Goal: Information Seeking & Learning: Learn about a topic

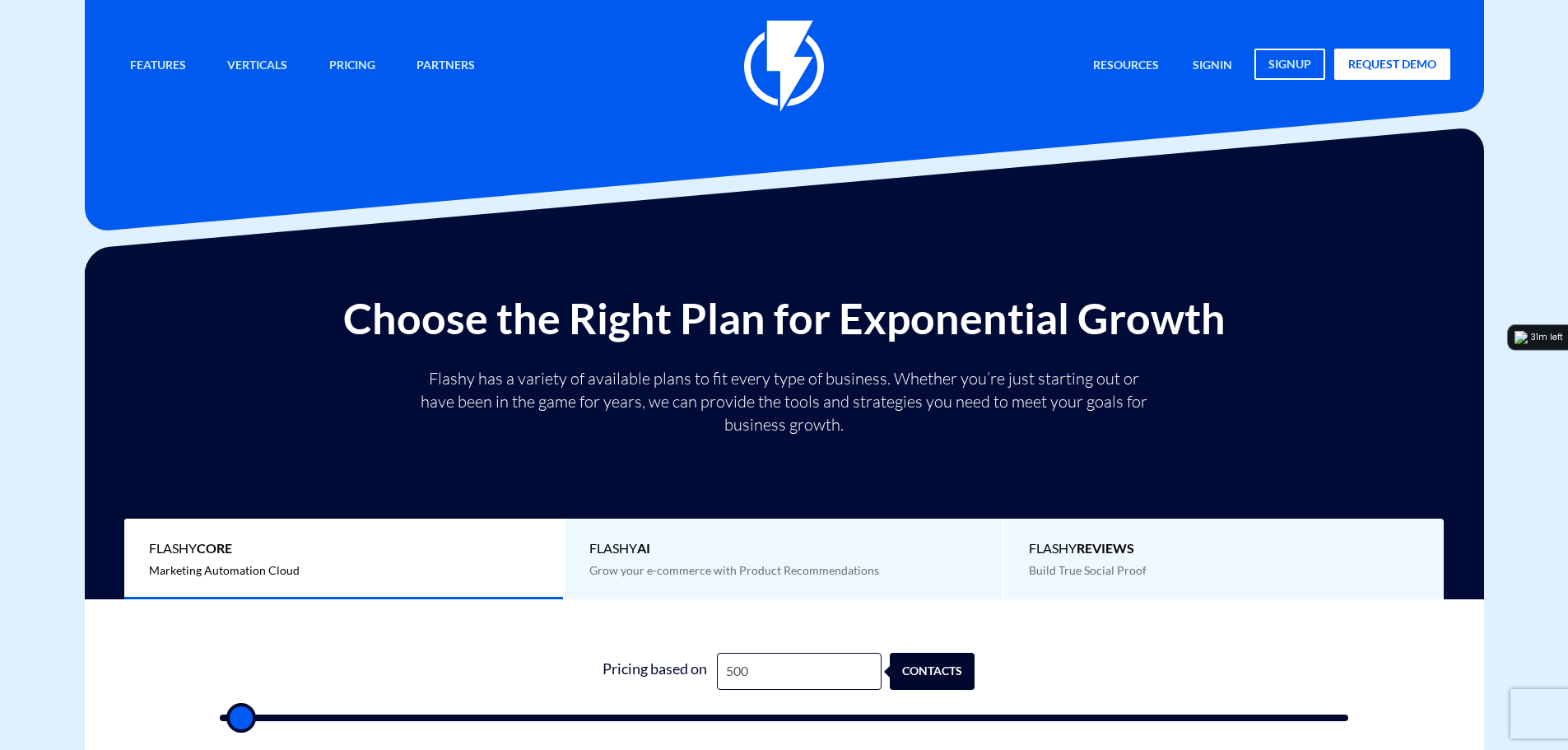
type input "2"
type input "500"
type input "26"
type input "500"
type input "2"
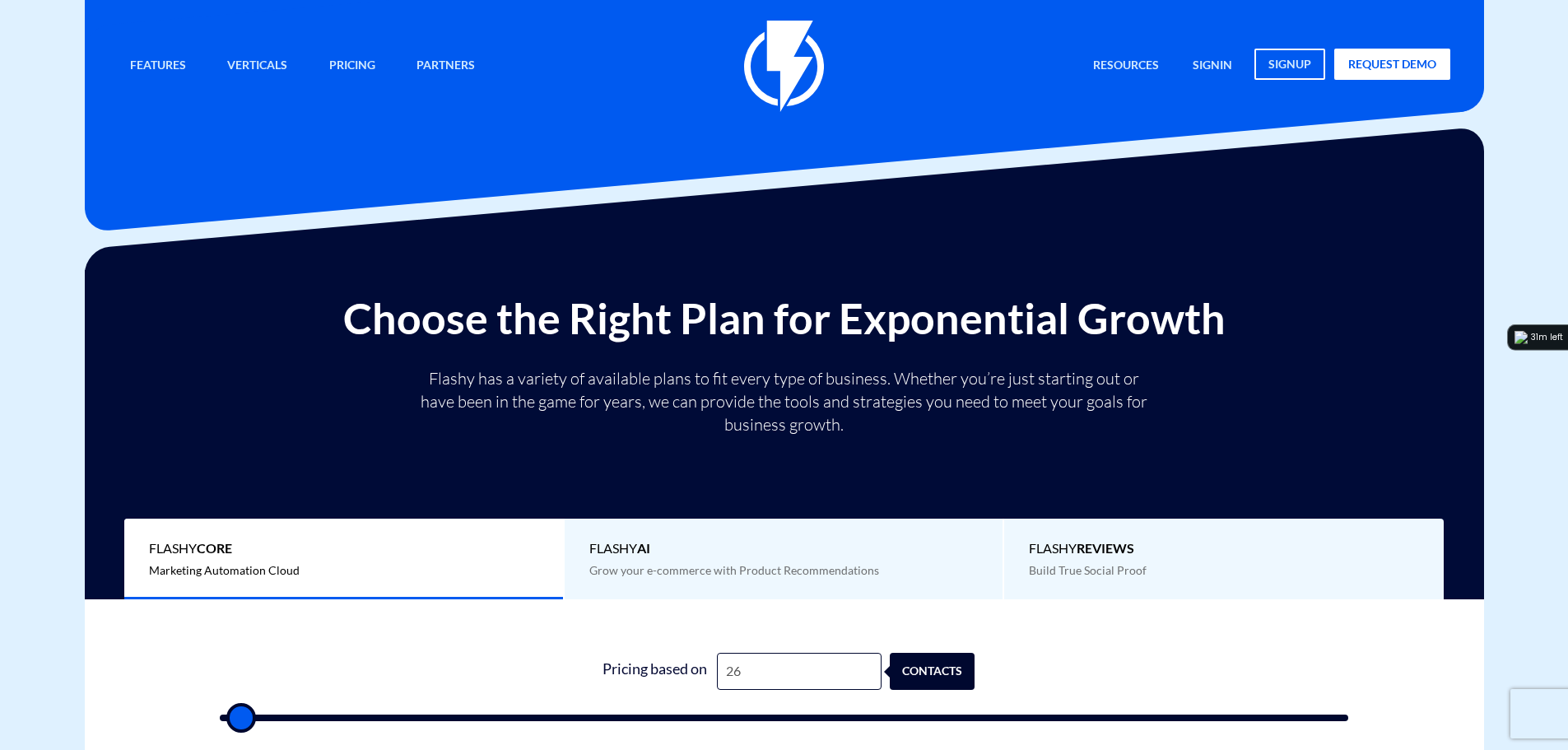
type input "500"
type input "25"
type input "500"
type input "250"
type input "500"
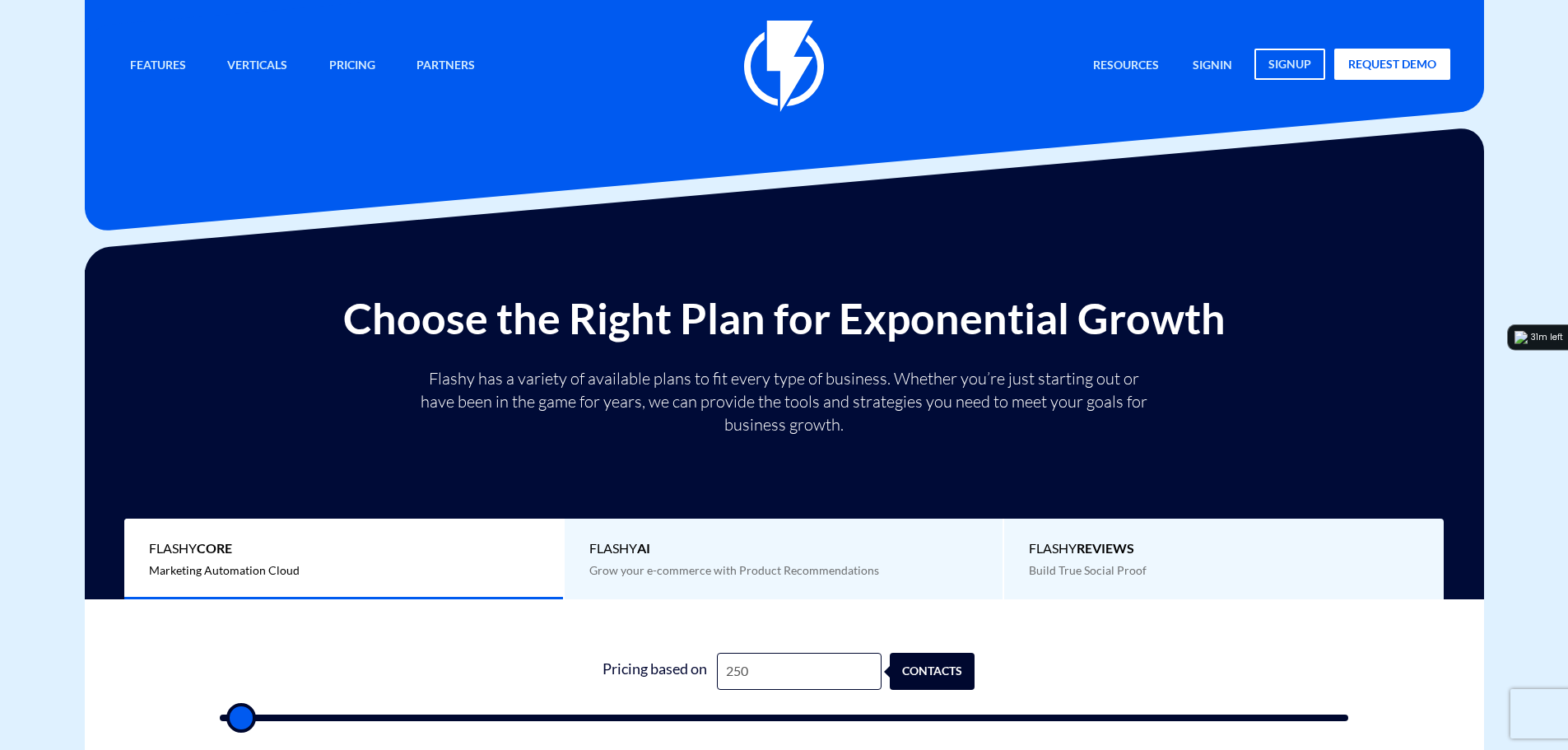
type input "2,500"
type input "2500"
type input "25,000"
type input "25000"
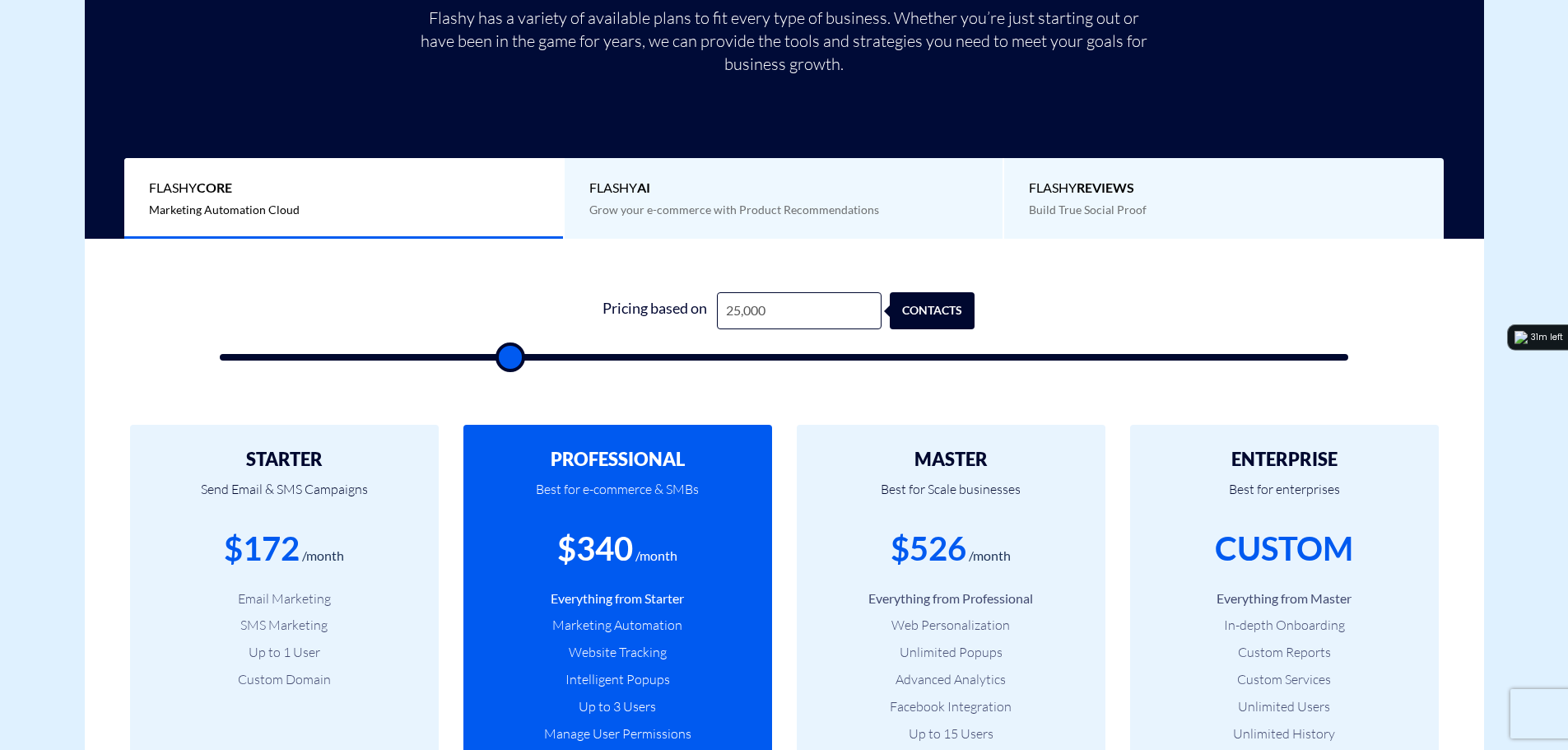
scroll to position [411, 0]
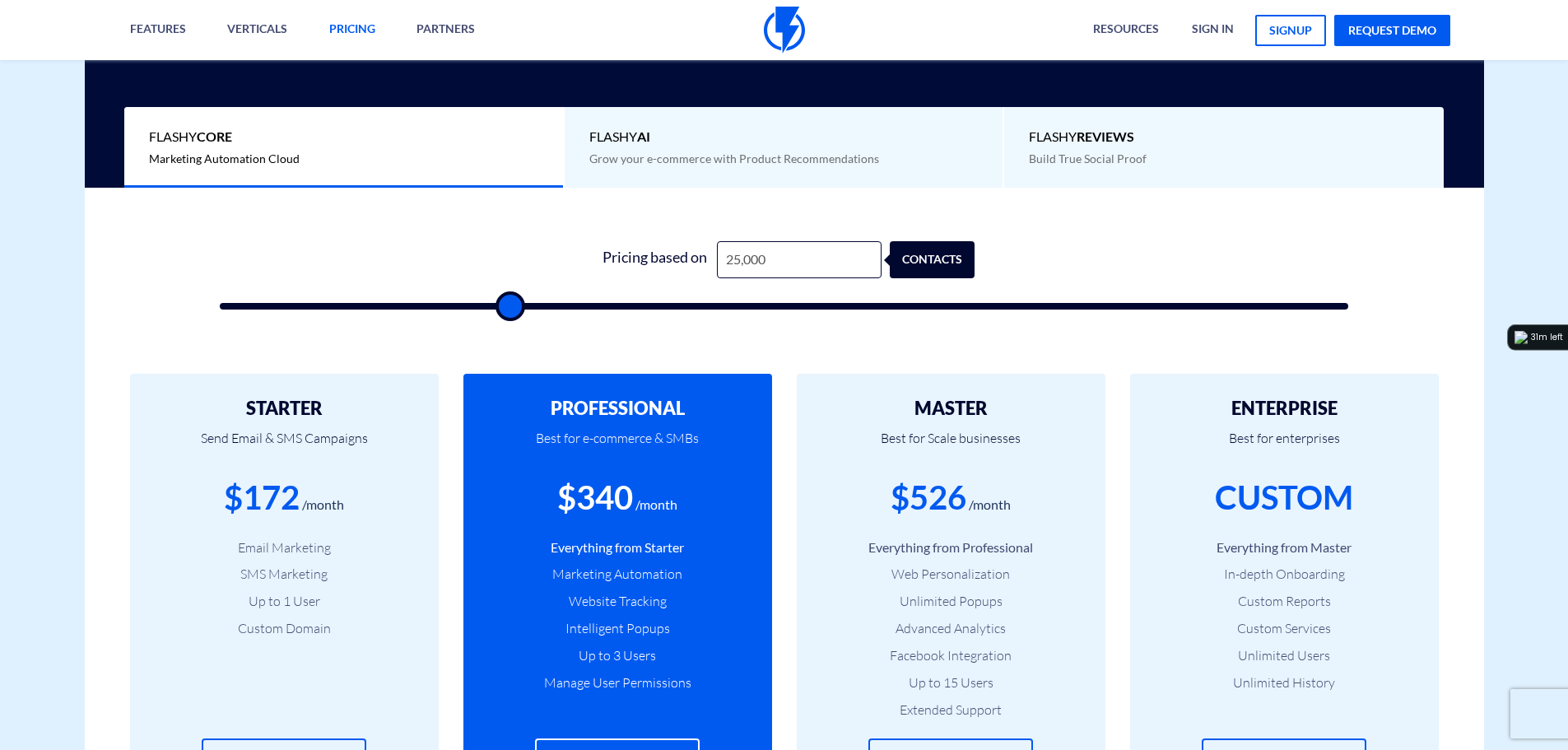
type input "25,000"
